Goal: Information Seeking & Learning: Learn about a topic

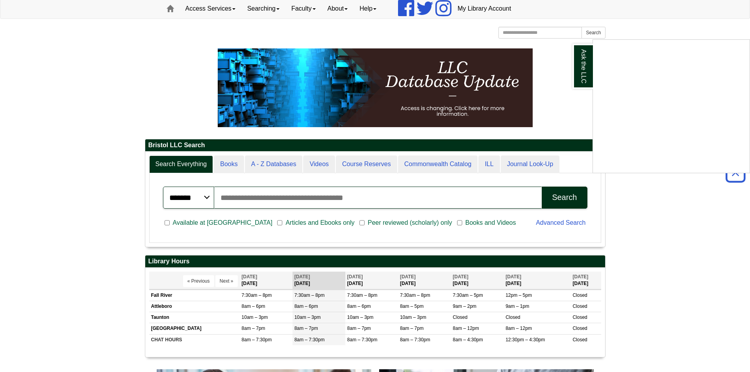
scroll to position [79, 0]
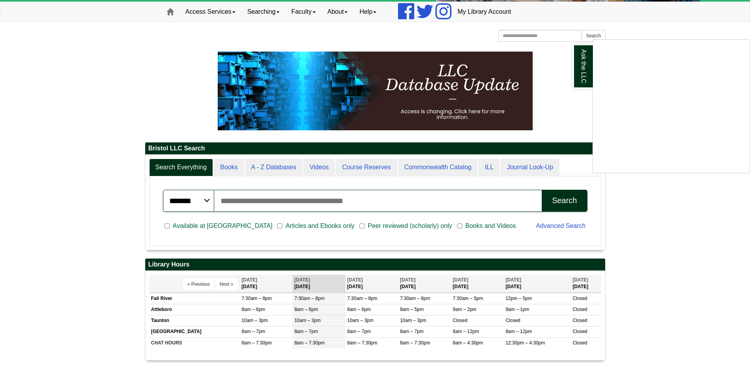
click at [286, 171] on div "Ask the LLC" at bounding box center [375, 186] width 750 height 372
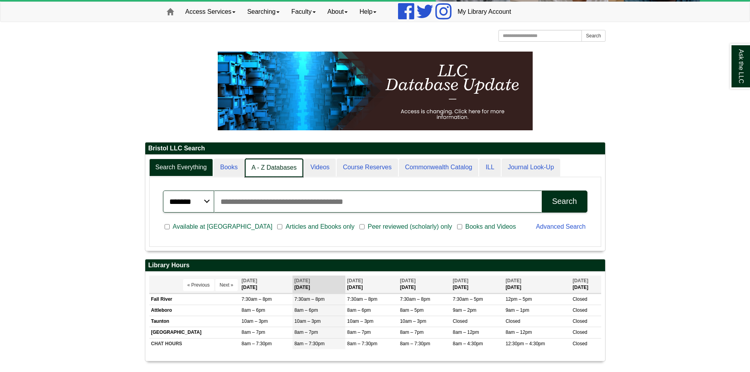
scroll to position [96, 460]
click at [277, 165] on link "A - Z Databases" at bounding box center [274, 168] width 59 height 19
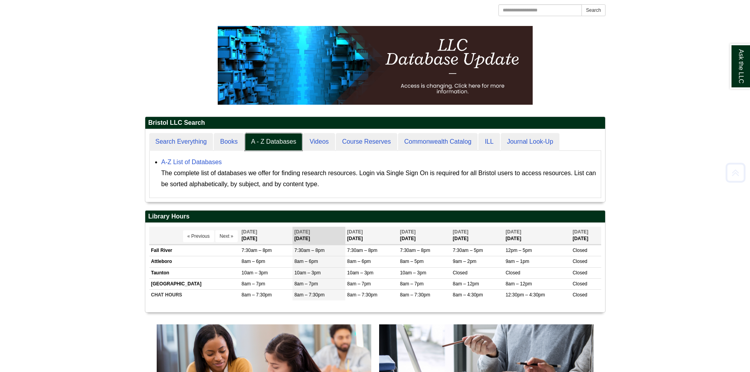
scroll to position [118, 0]
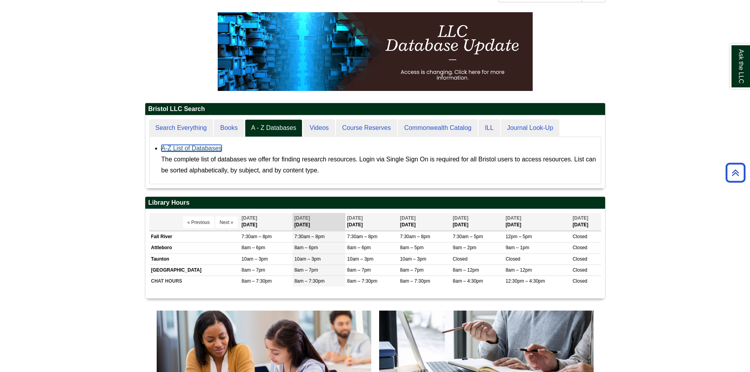
click at [203, 148] on link "A-Z List of Databases" at bounding box center [191, 148] width 61 height 7
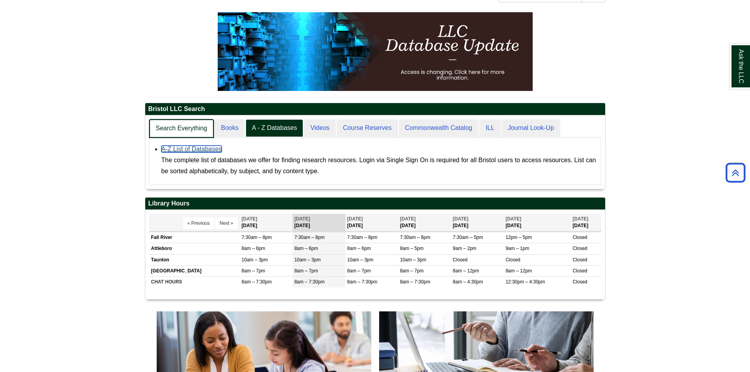
scroll to position [74, 460]
click at [188, 128] on link "Search Everything" at bounding box center [181, 128] width 65 height 19
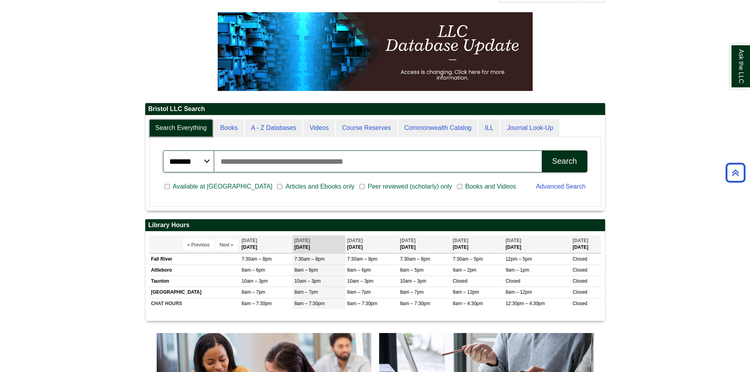
scroll to position [95, 460]
click at [249, 165] on input "Search articles, books, journals & more" at bounding box center [378, 161] width 328 height 22
type input "*"
type input "**********"
click at [360, 150] on button "Search" at bounding box center [564, 161] width 45 height 22
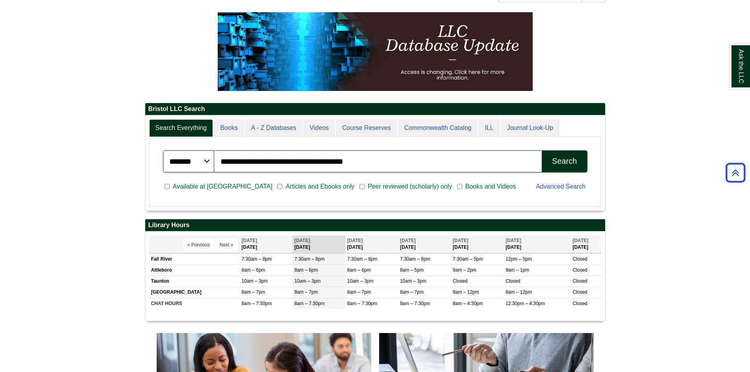
click at [360, 167] on button "Search" at bounding box center [564, 161] width 45 height 22
